Goal: Transaction & Acquisition: Purchase product/service

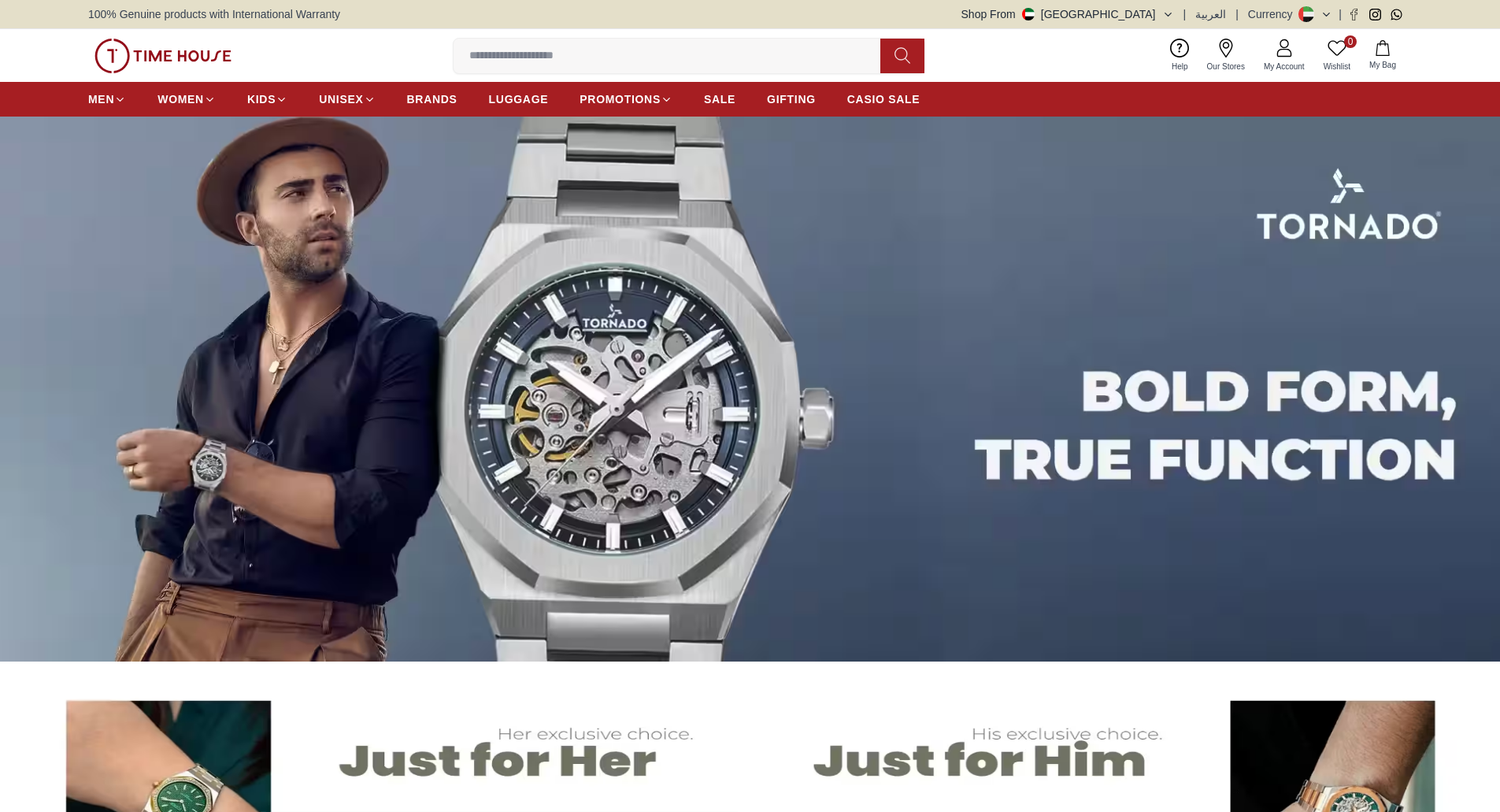
click at [657, 304] on img at bounding box center [750, 389] width 1500 height 545
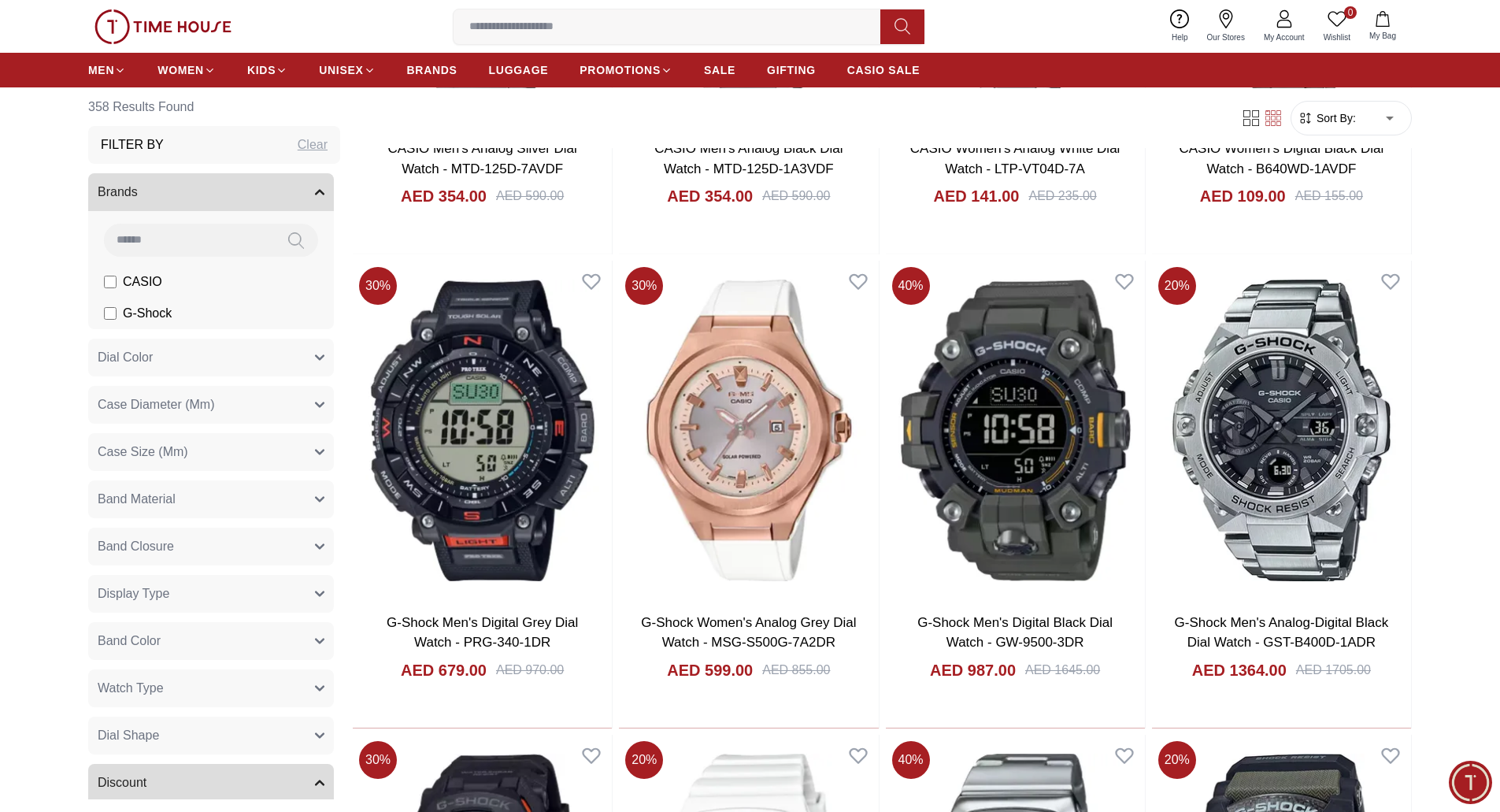
scroll to position [2131, 0]
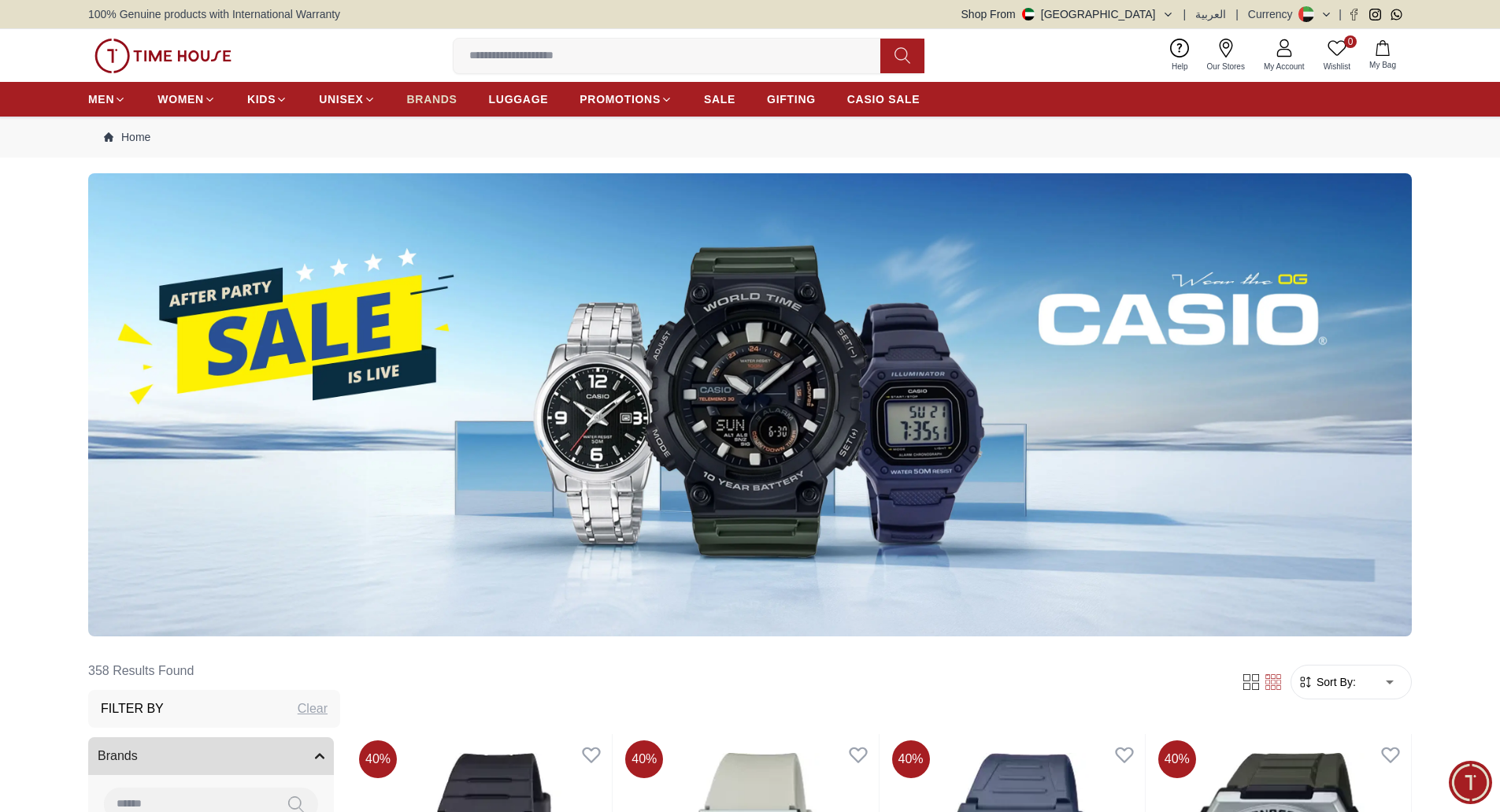
click at [411, 100] on span "BRANDS" at bounding box center [433, 99] width 50 height 16
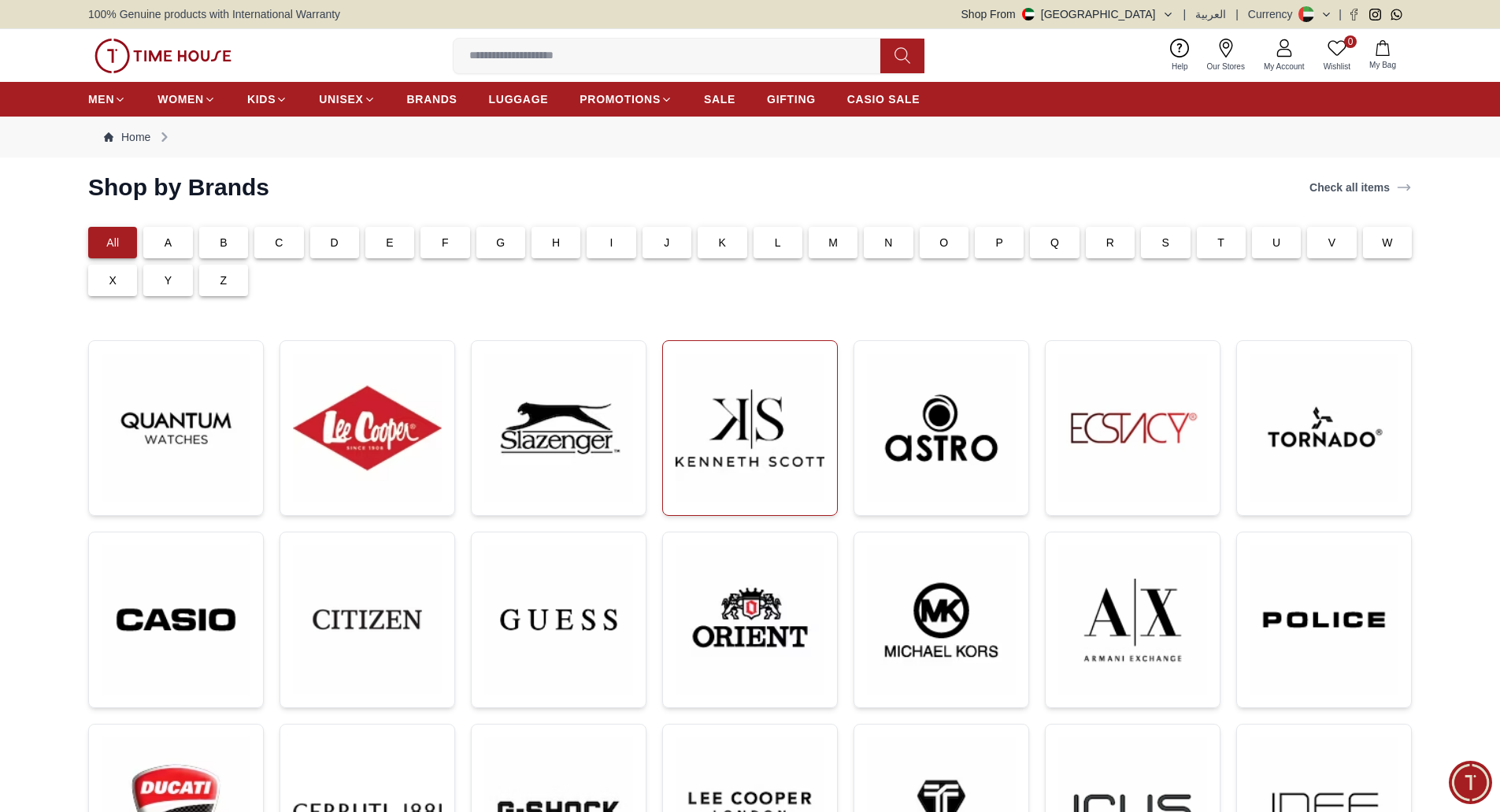
click at [733, 408] on img at bounding box center [750, 428] width 149 height 149
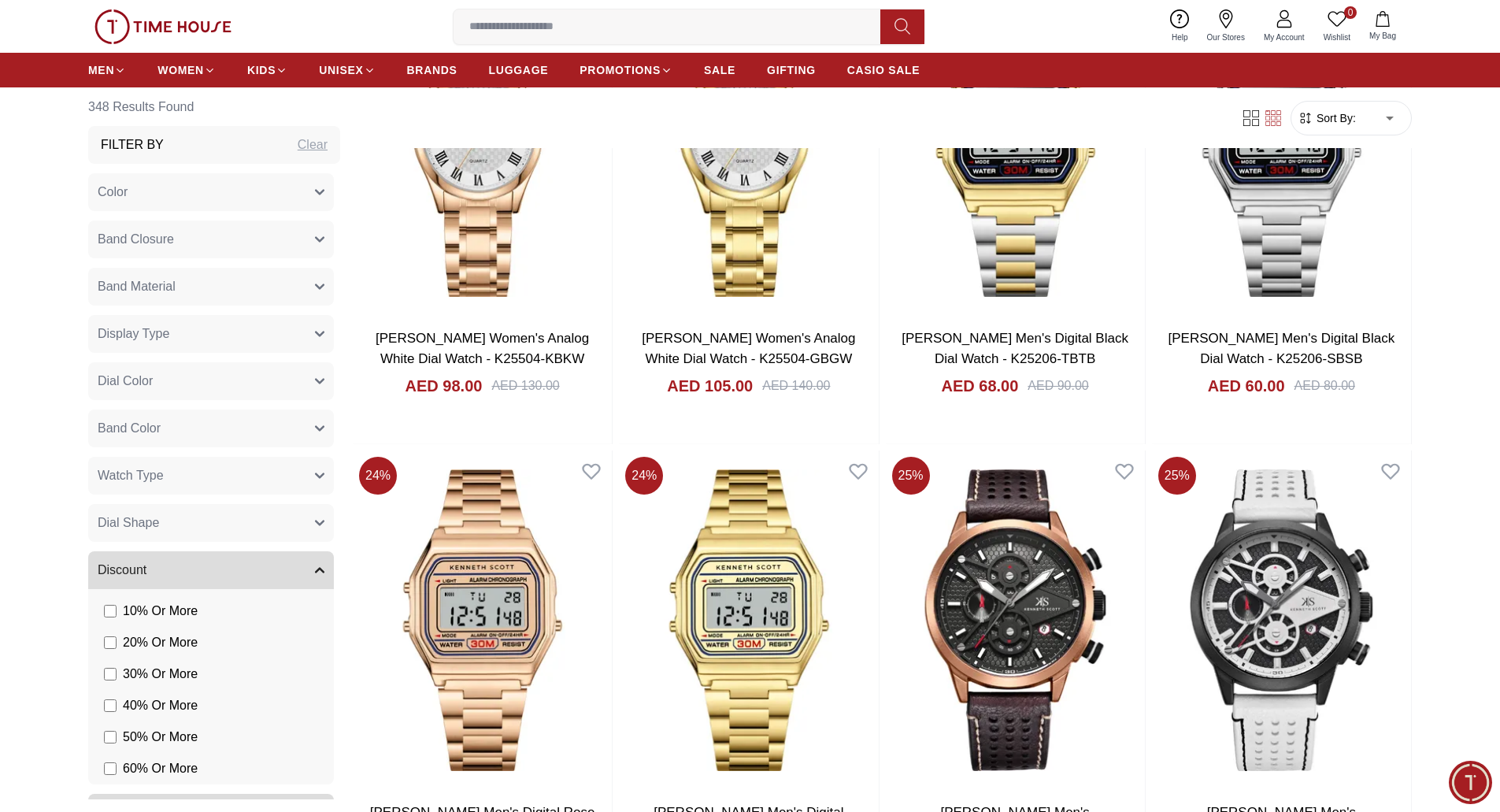
scroll to position [2672, 0]
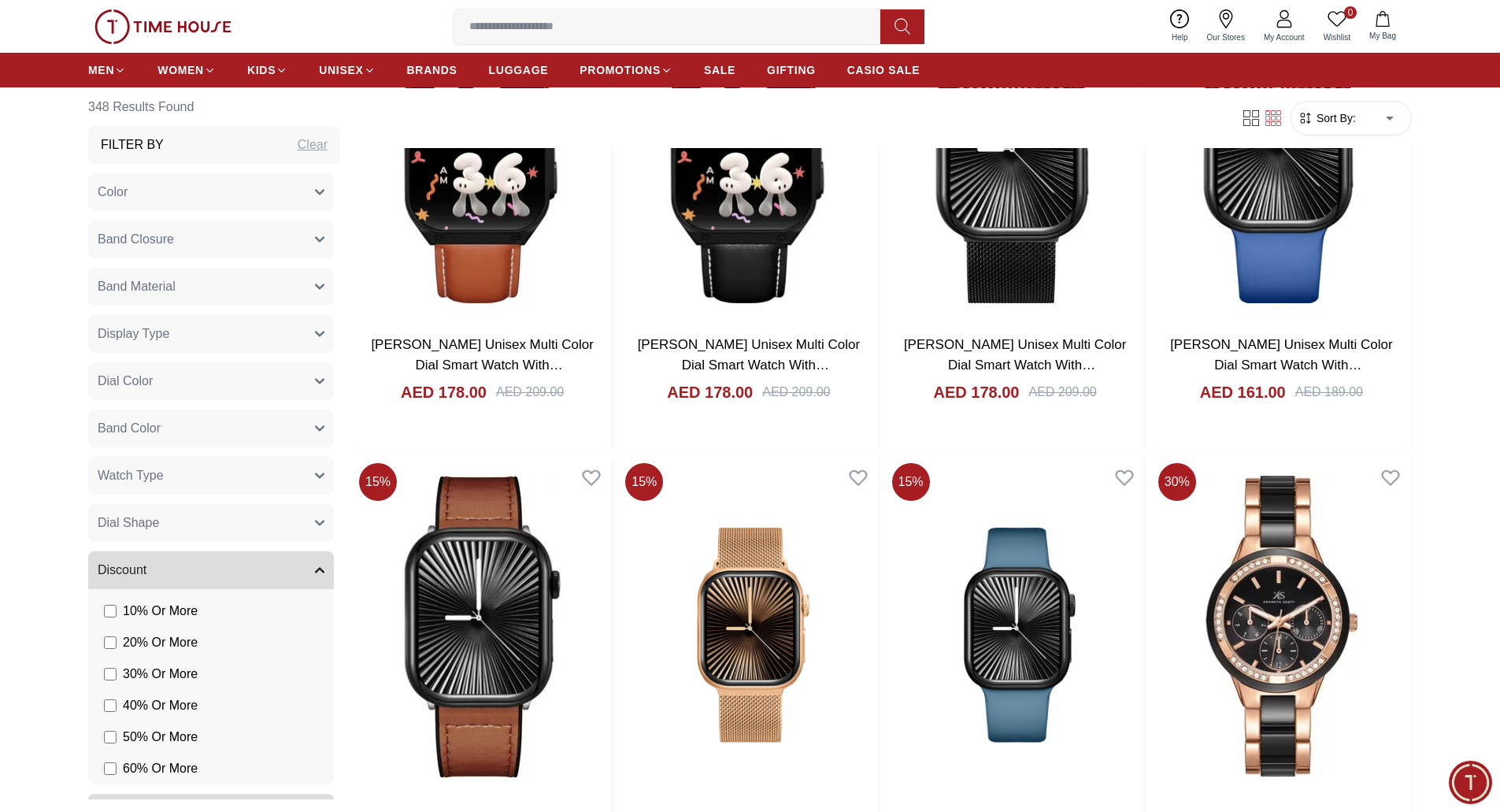
scroll to position [7018, 0]
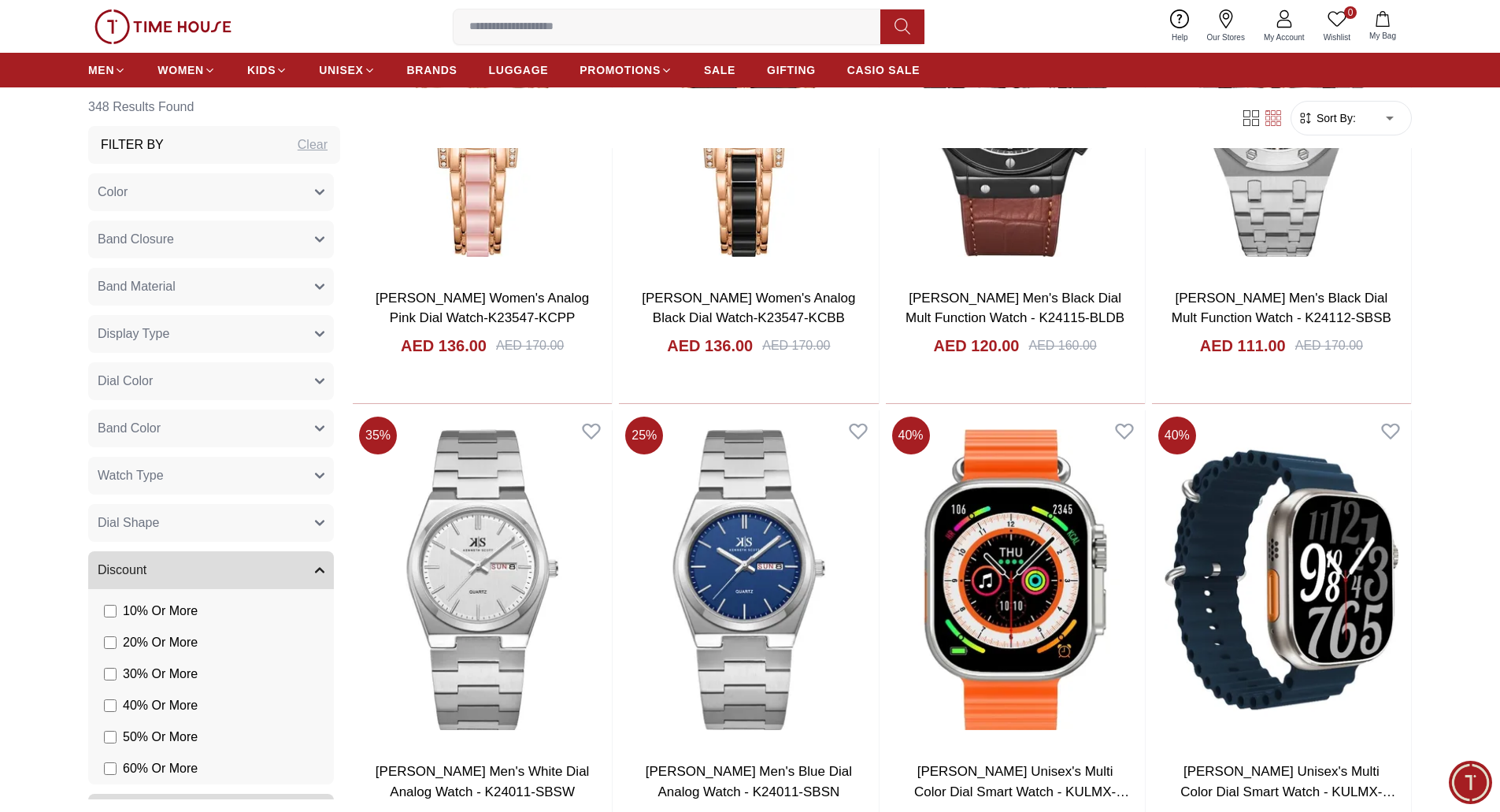
scroll to position [10036, 0]
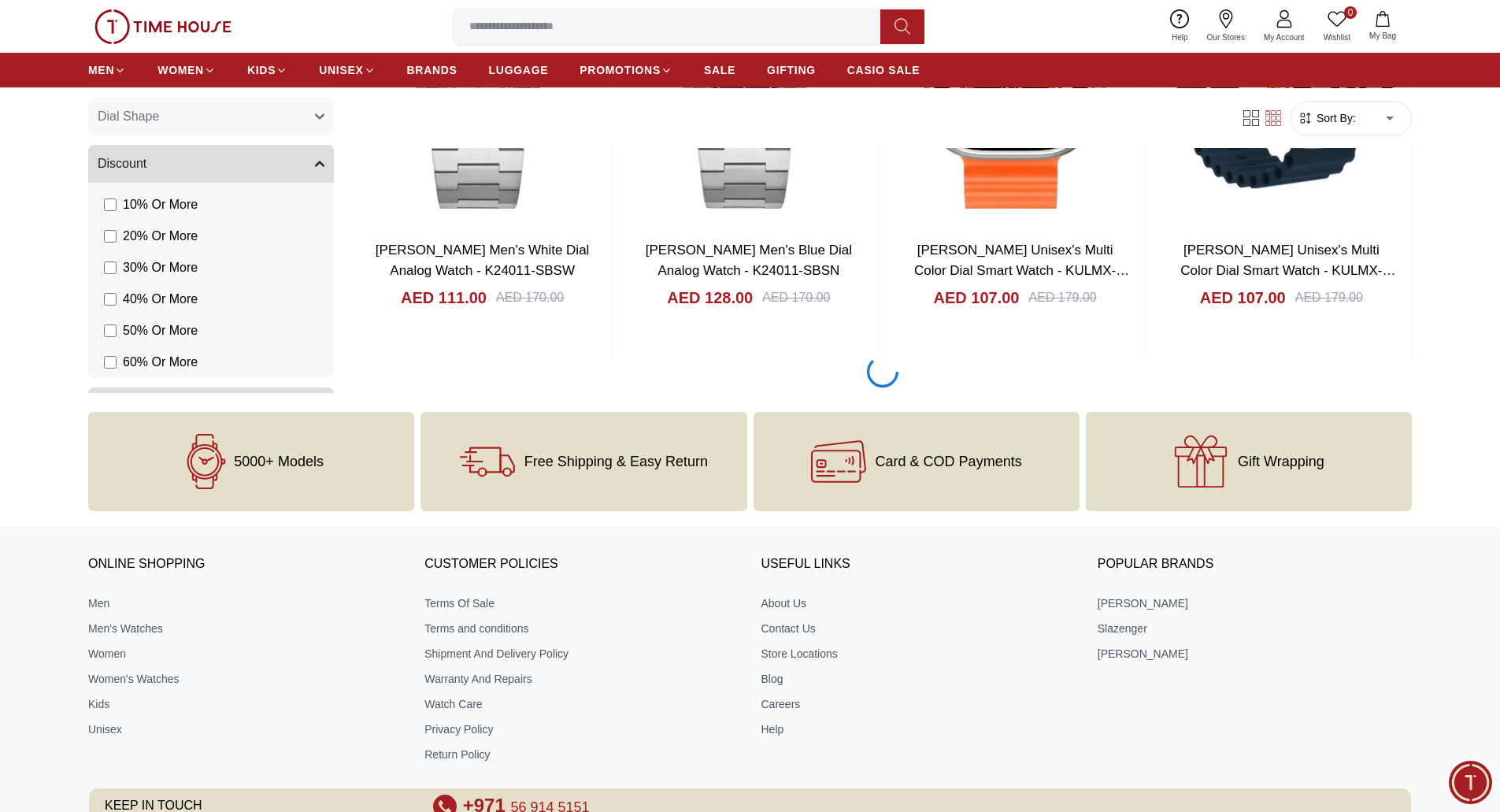
scroll to position [9837, 0]
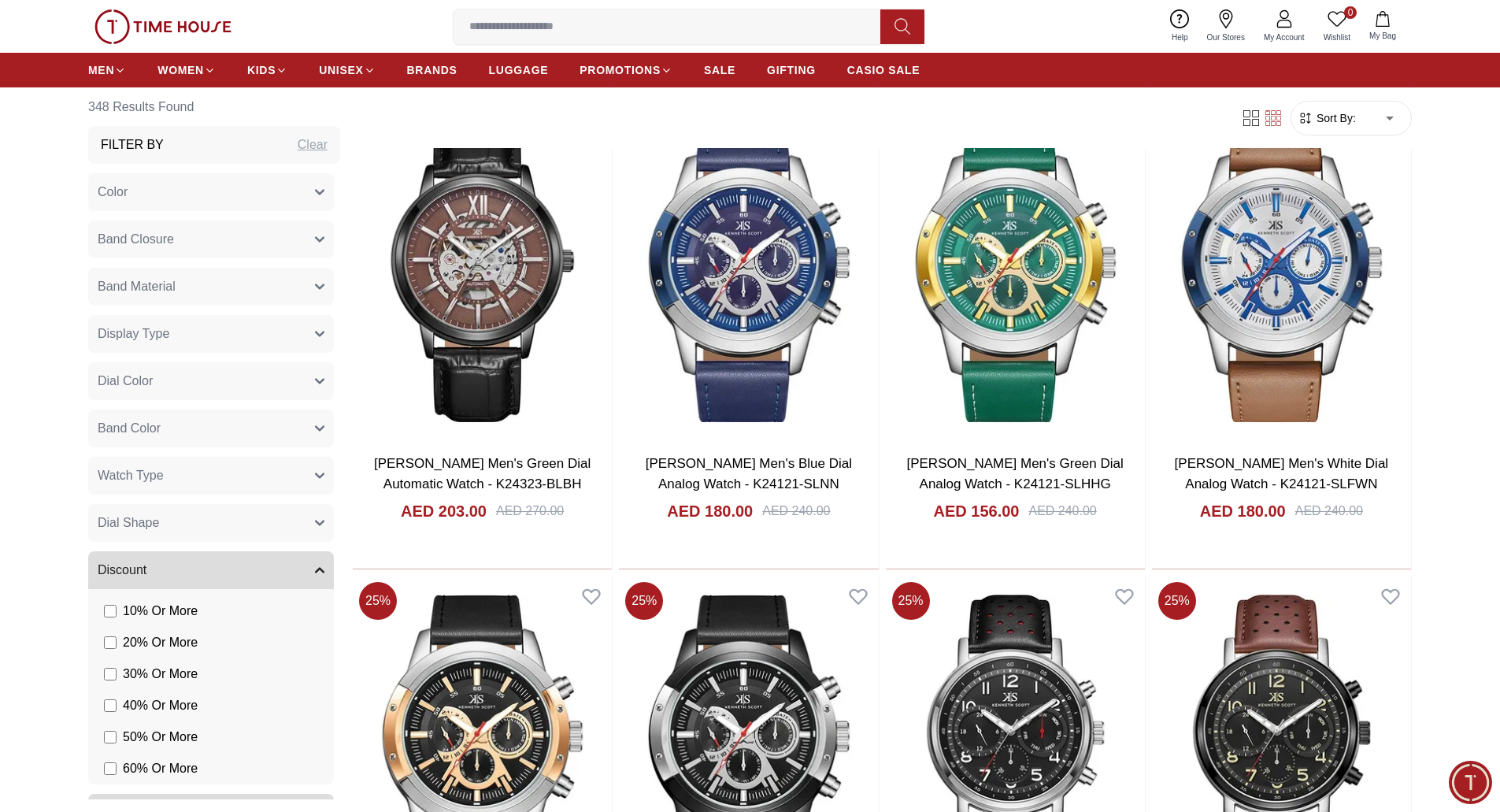
scroll to position [12427, 0]
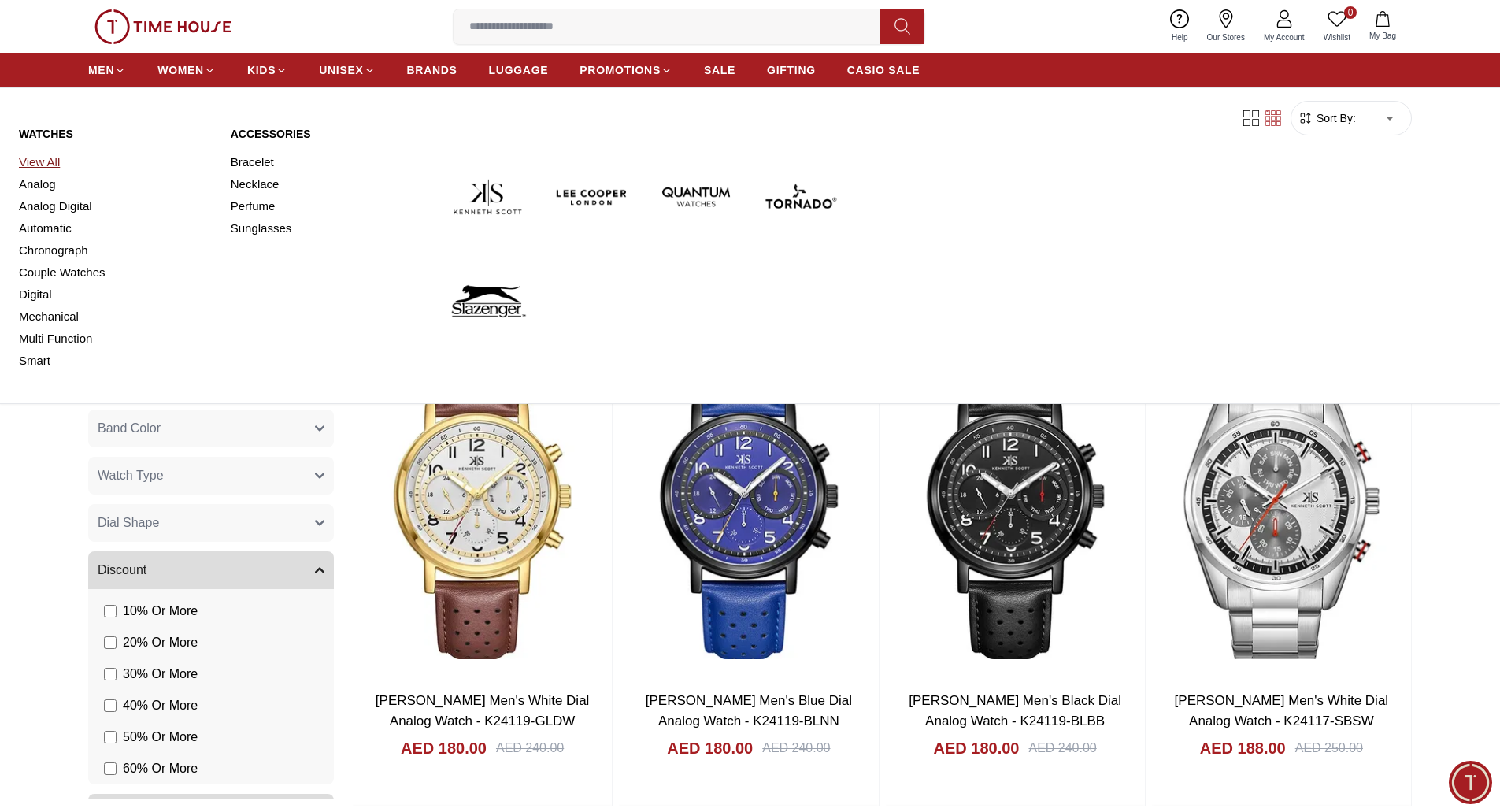
click at [55, 159] on link "View All" at bounding box center [115, 162] width 193 height 22
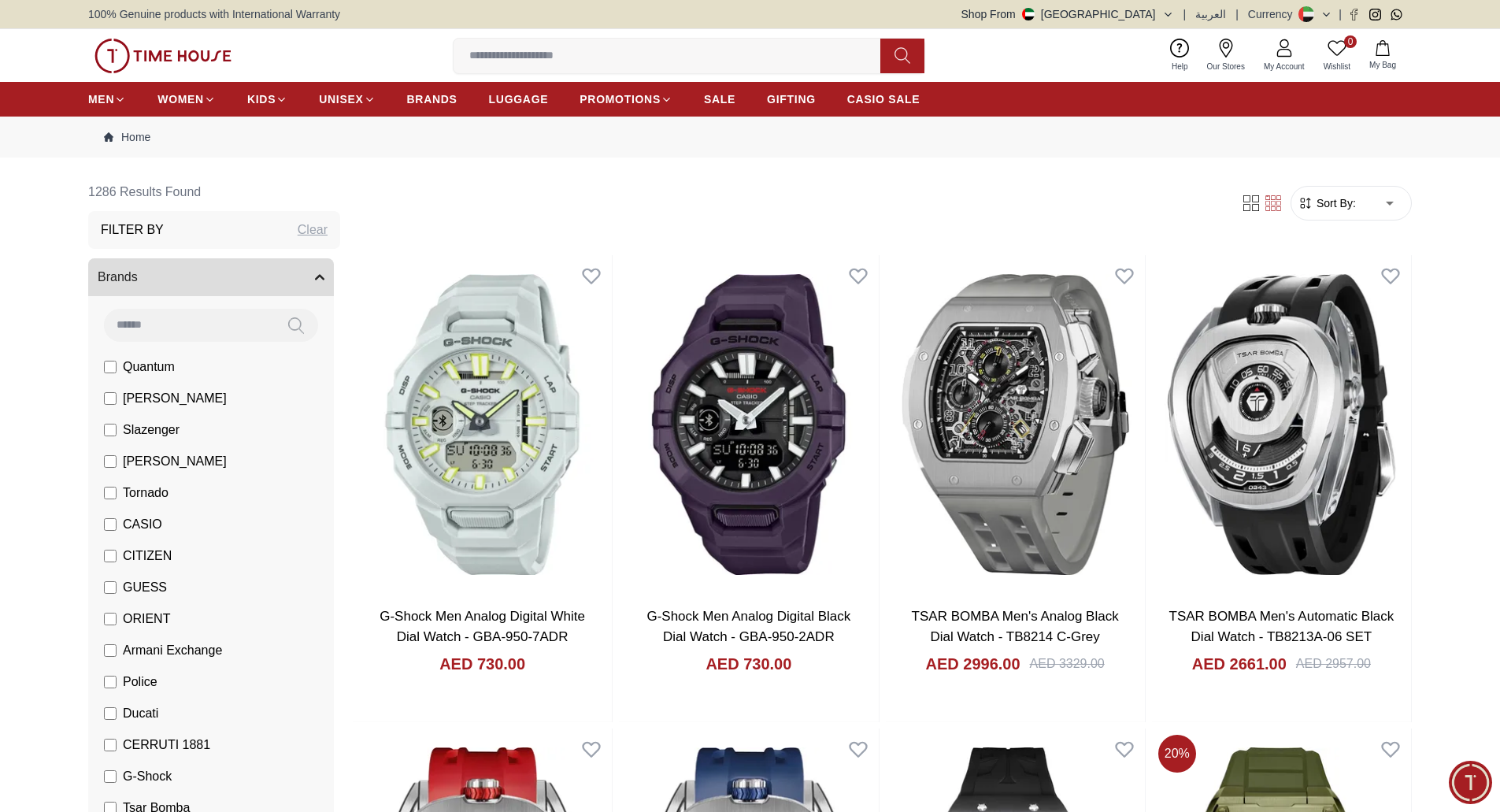
scroll to position [622, 0]
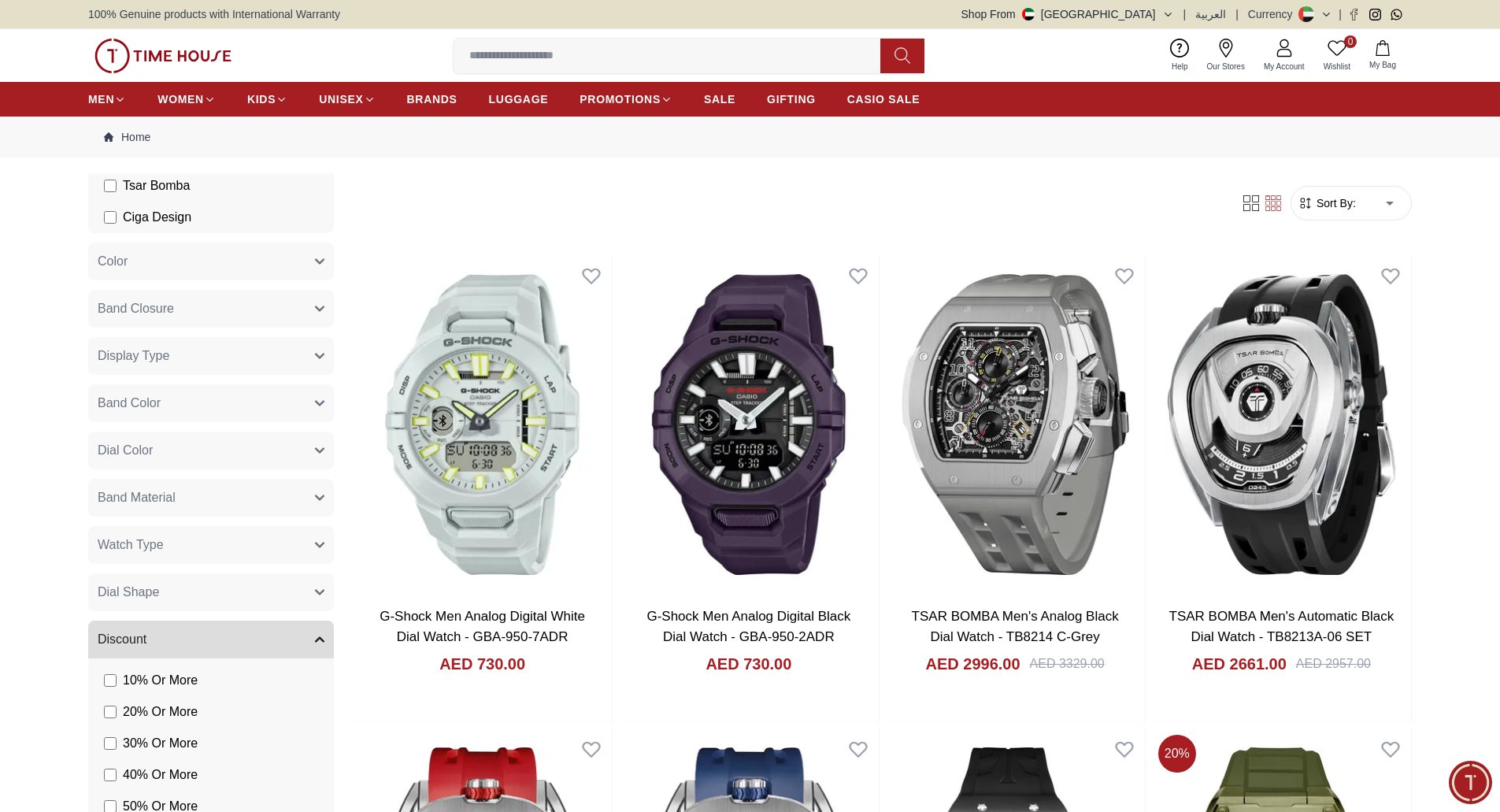
click at [297, 452] on button "Dial Color" at bounding box center [210, 450] width 245 height 38
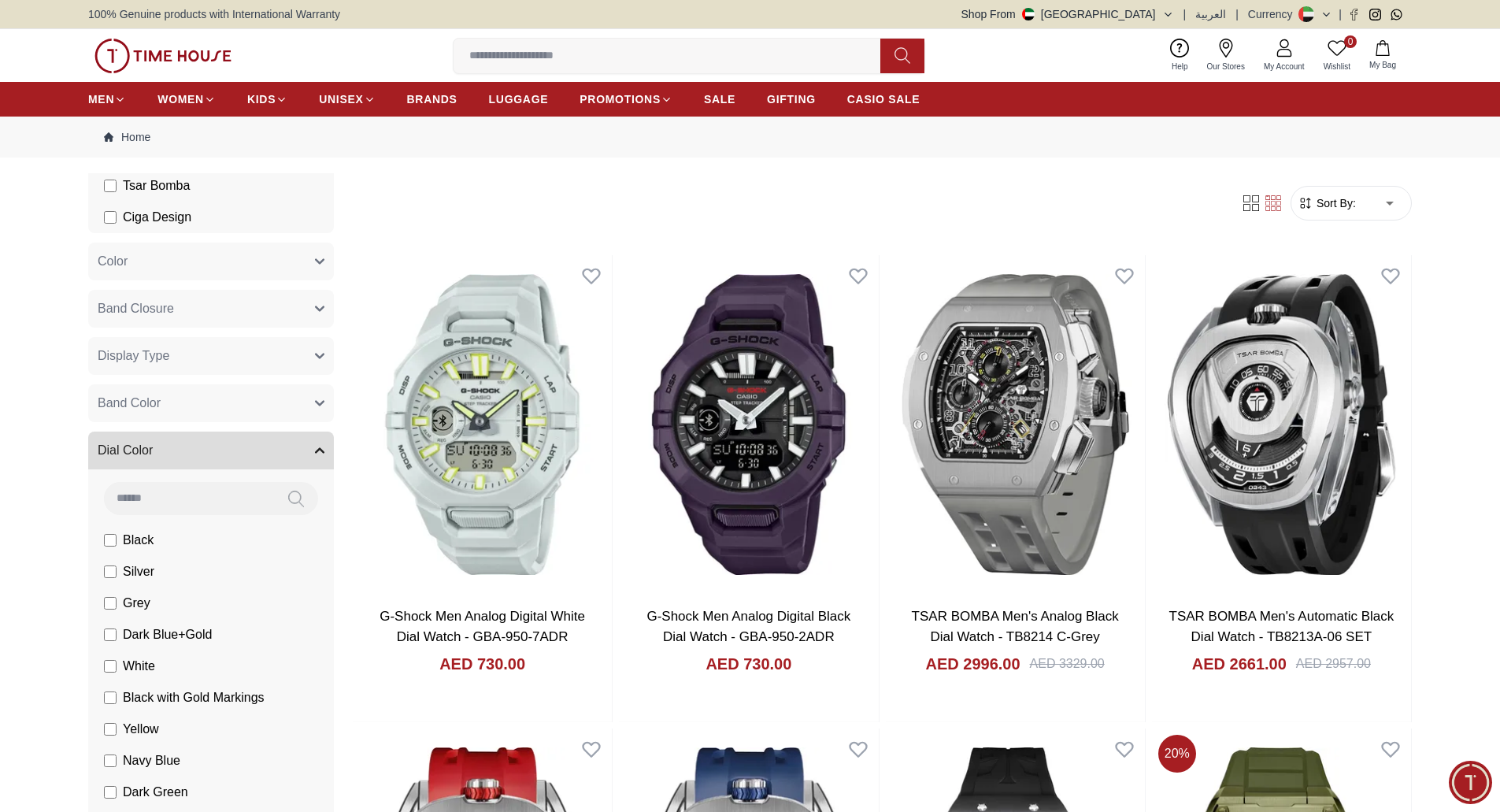
click at [297, 269] on button "Color" at bounding box center [210, 261] width 245 height 38
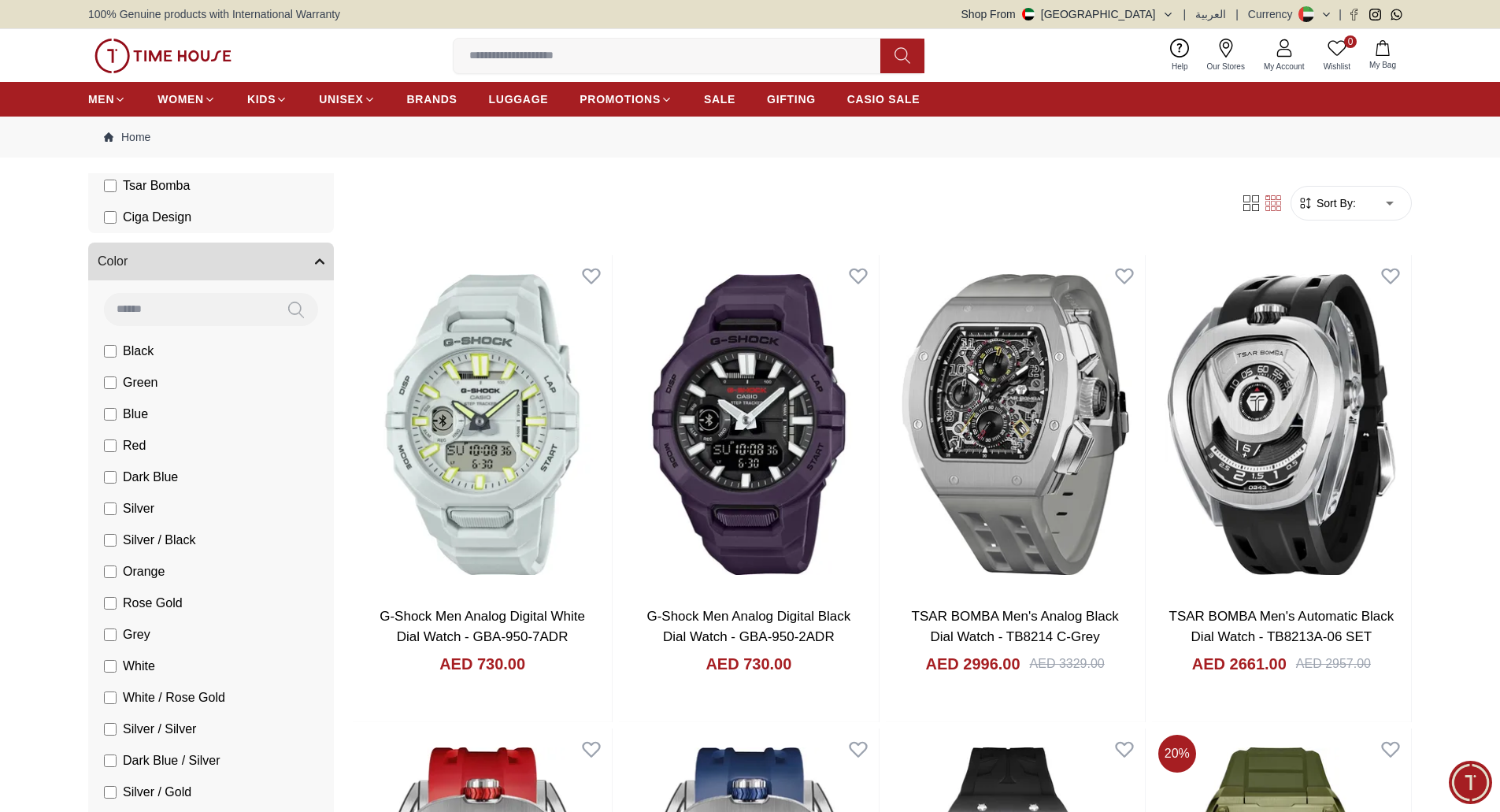
click at [199, 349] on li "Black" at bounding box center [214, 351] width 239 height 31
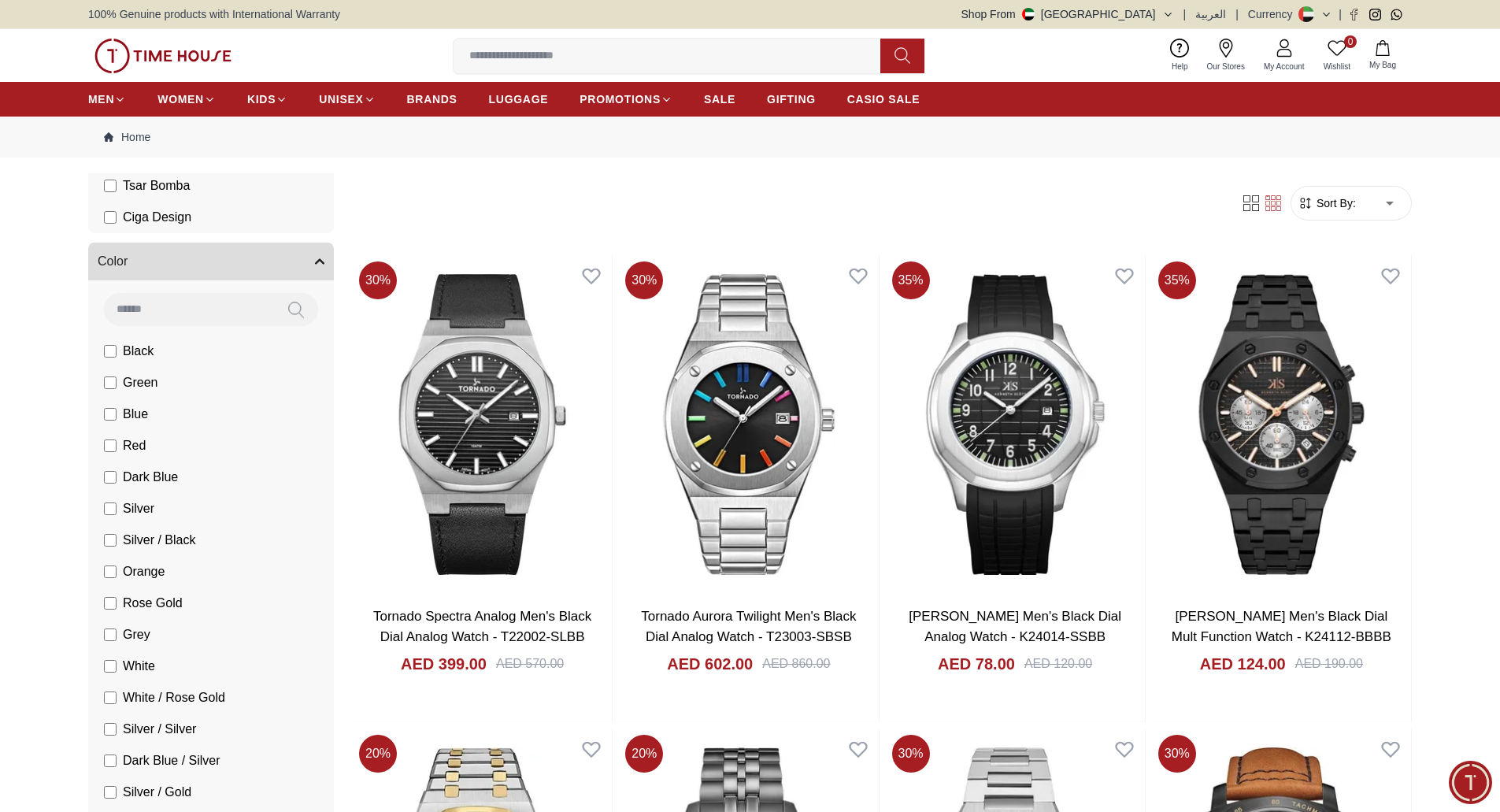
click at [102, 349] on li "Black" at bounding box center [214, 351] width 239 height 31
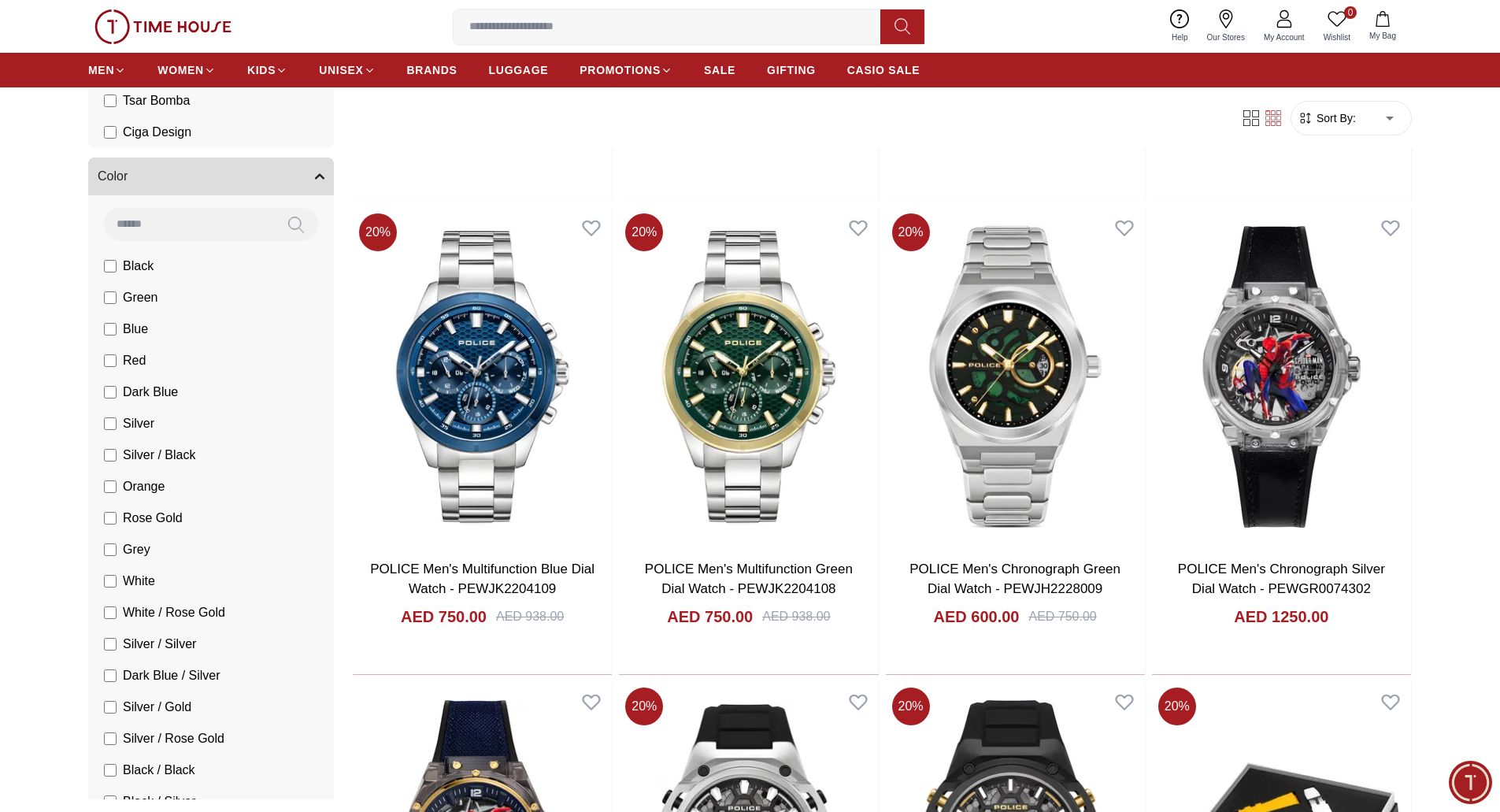
scroll to position [2131, 0]
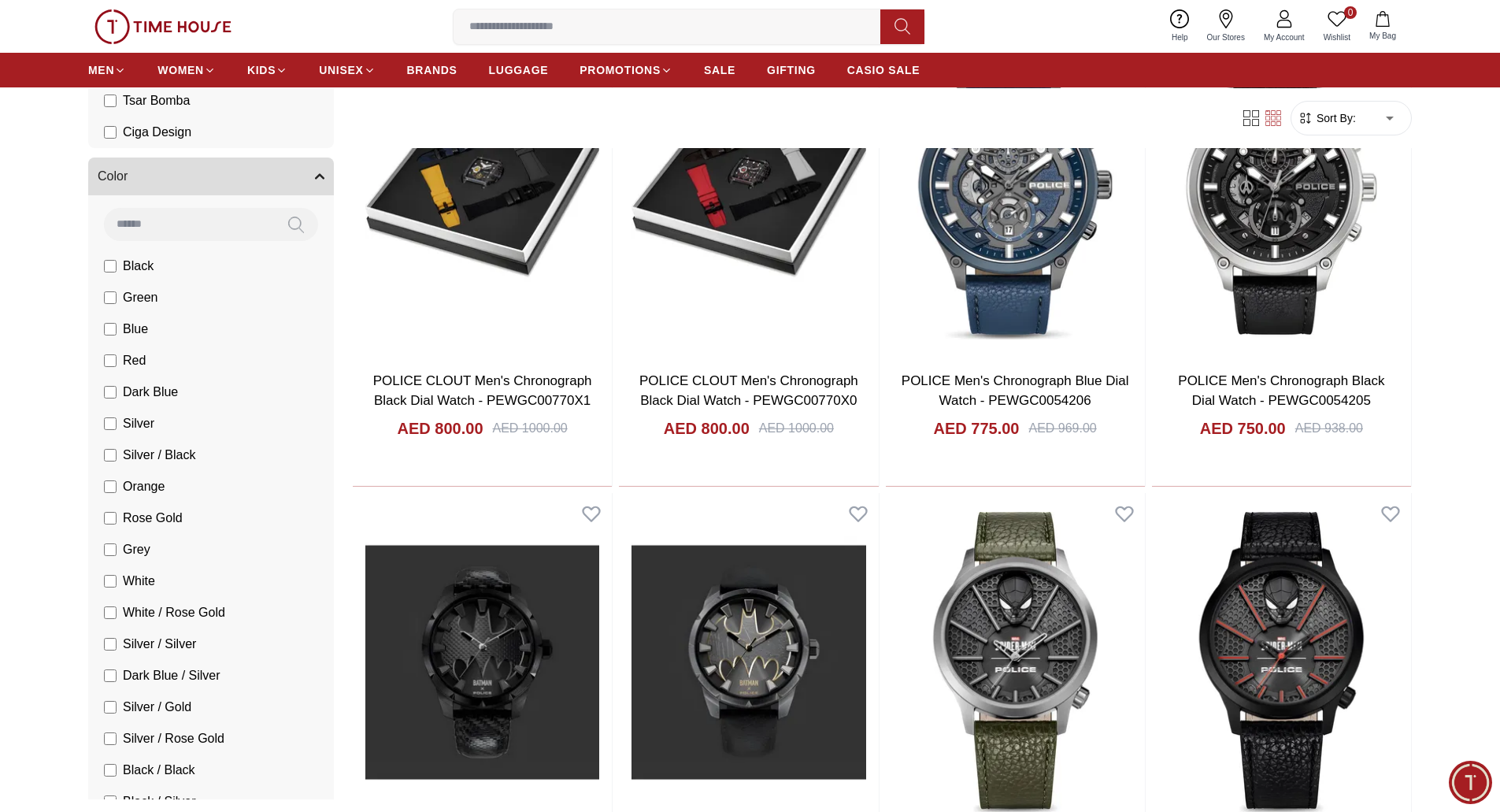
scroll to position [4261, 0]
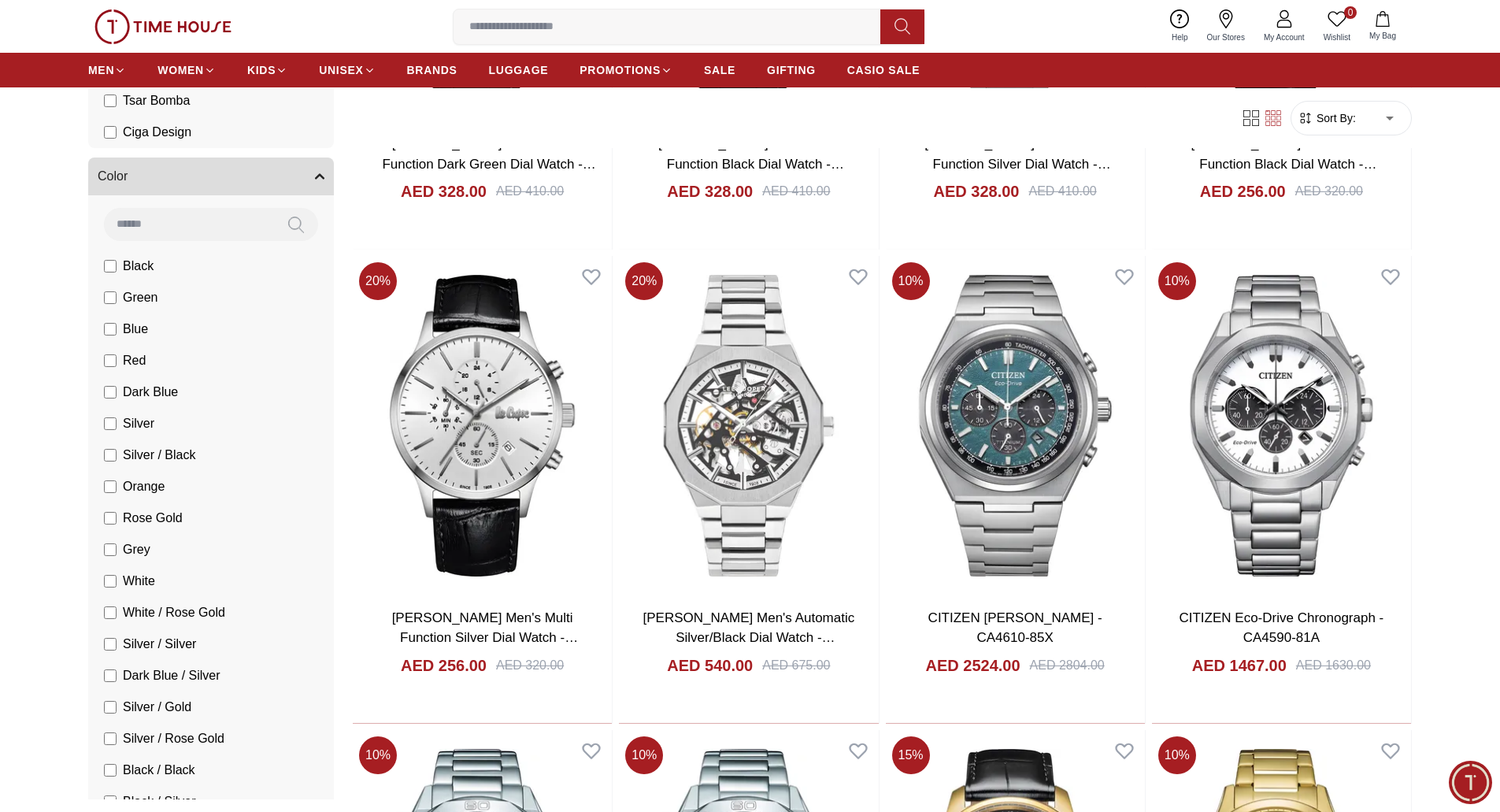
scroll to position [6391, 0]
